Goal: Information Seeking & Learning: Understand process/instructions

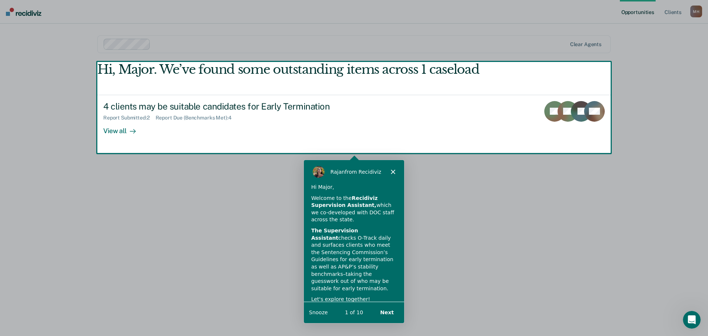
click at [394, 170] on icon "Close" at bounding box center [393, 171] width 4 height 4
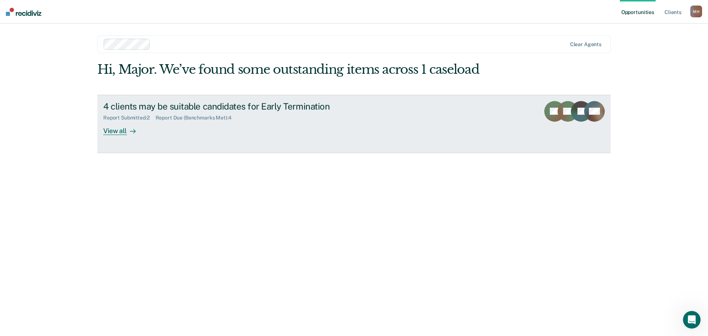
click at [120, 131] on div "View all" at bounding box center [123, 128] width 41 height 14
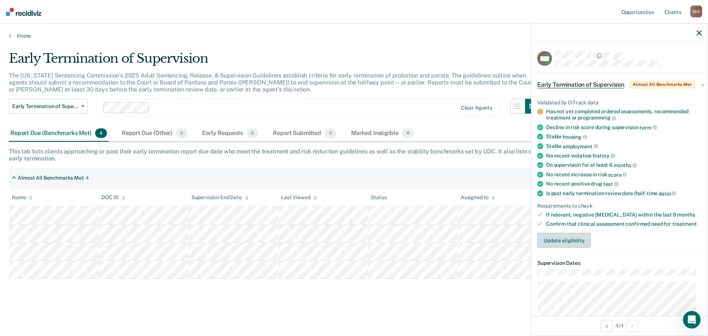
click at [585, 243] on button "Update eligibility" at bounding box center [563, 240] width 53 height 15
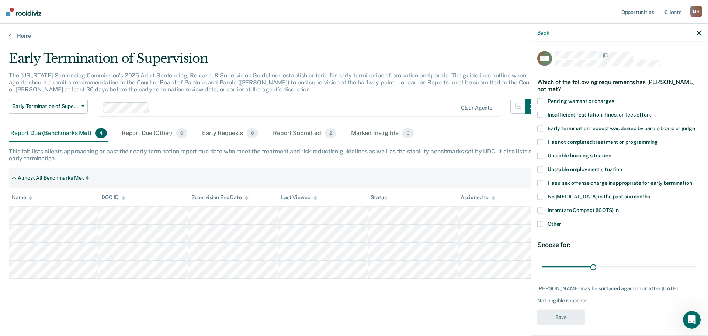
click at [701, 33] on icon "button" at bounding box center [699, 32] width 5 height 5
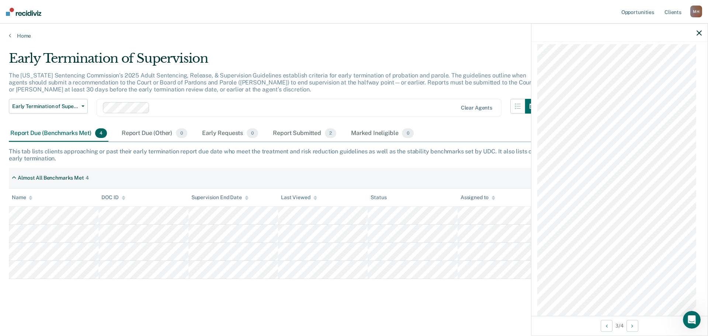
scroll to position [412, 0]
click at [701, 34] on icon "button" at bounding box center [699, 32] width 5 height 5
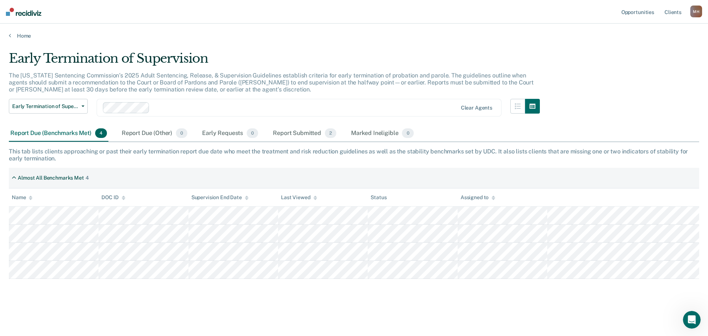
click at [182, 41] on main "Early Termination of Supervision The [US_STATE] Sentencing Commission’s 2025 Ad…" at bounding box center [354, 186] width 708 height 295
